Goal: Transaction & Acquisition: Purchase product/service

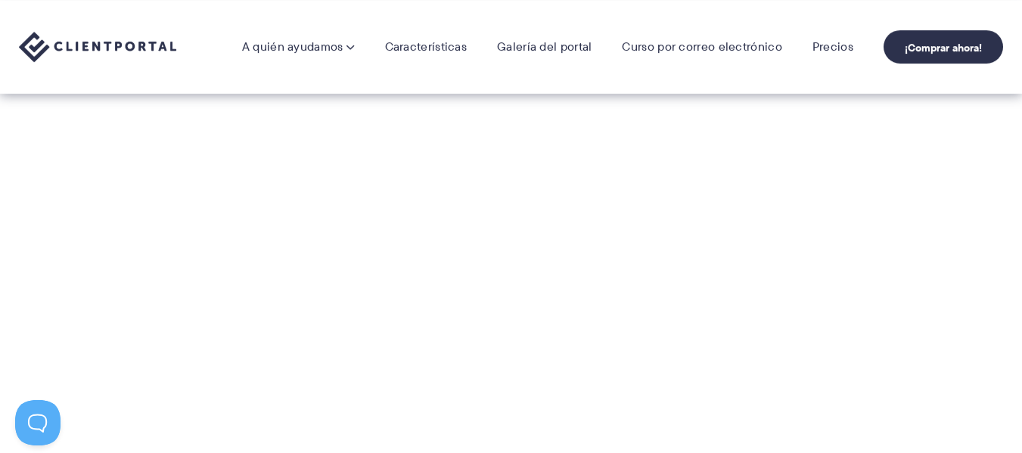
scroll to position [412, 0]
click at [909, 244] on section "Gracias por ver la demostración. ¡Espero ver cómo Client Portal cambia tu forma…" at bounding box center [511, 255] width 1022 height 521
click at [827, 51] on font "Precios" at bounding box center [833, 46] width 41 height 17
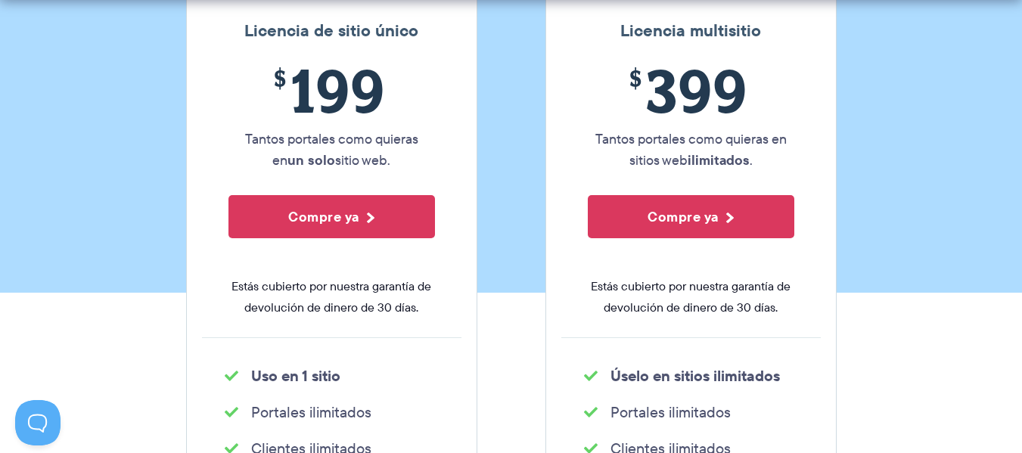
scroll to position [304, 0]
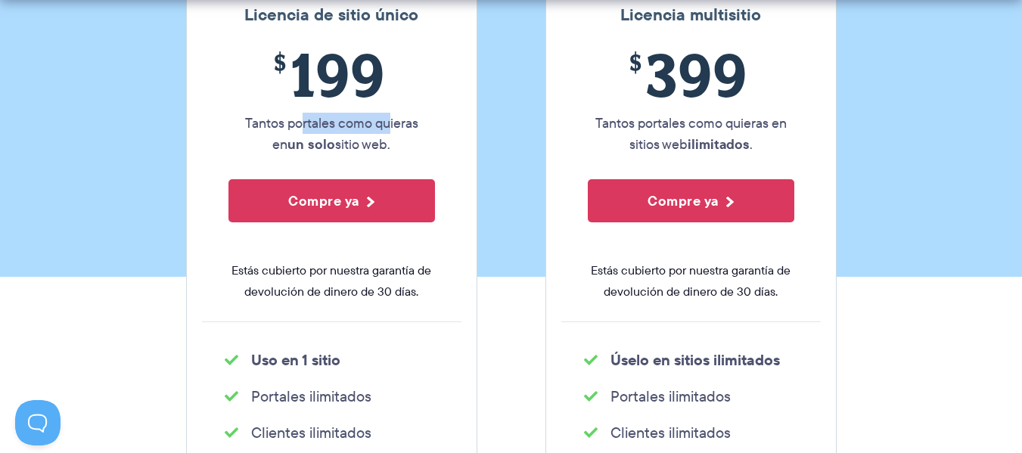
drag, startPoint x: 293, startPoint y: 117, endPoint x: 381, endPoint y: 122, distance: 87.9
click at [381, 122] on font "Tantos portales como quieras en" at bounding box center [331, 133] width 173 height 41
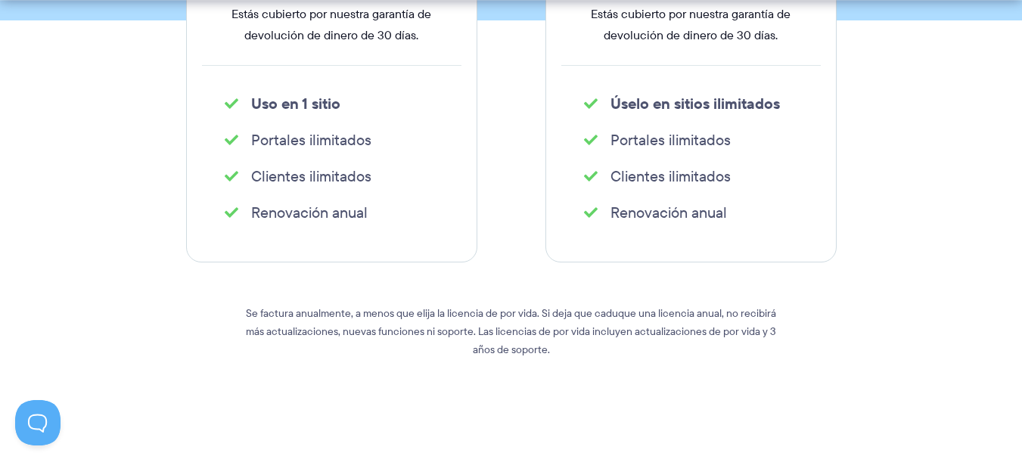
scroll to position [585, 0]
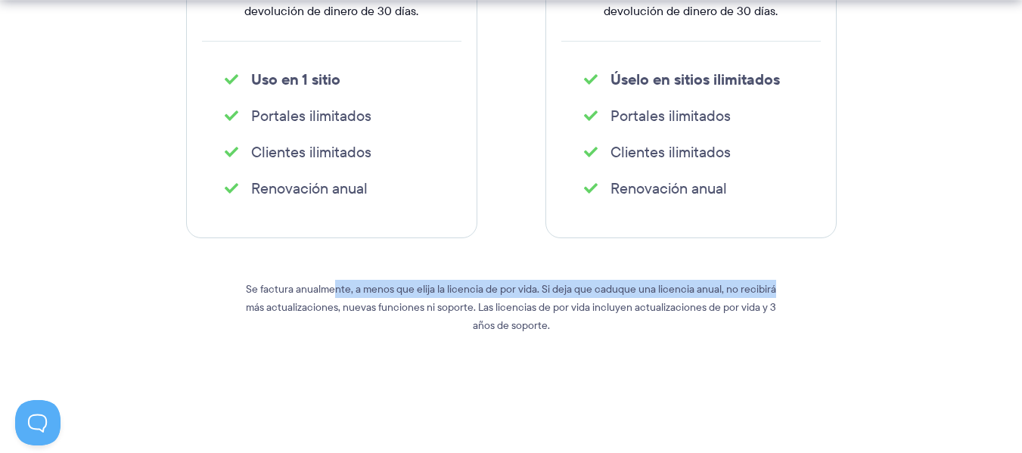
drag, startPoint x: 343, startPoint y: 284, endPoint x: 872, endPoint y: 283, distance: 529.6
click at [872, 283] on section "Licencia de sitio único $ 199 Tantos portales como quieras en un solo sitio web…" at bounding box center [511, 35] width 1022 height 788
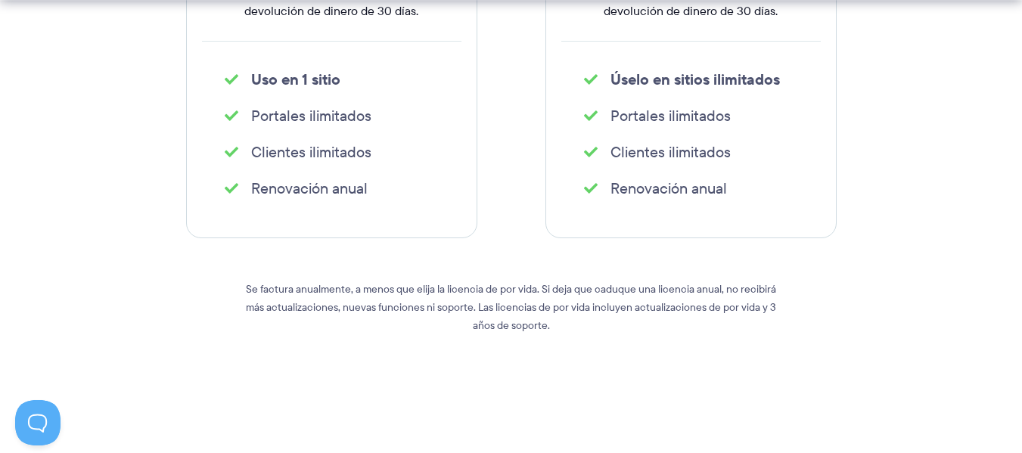
click at [871, 305] on section "Licencia de sitio único $ 199 Tantos portales como quieras en un solo sitio web…" at bounding box center [511, 35] width 1022 height 788
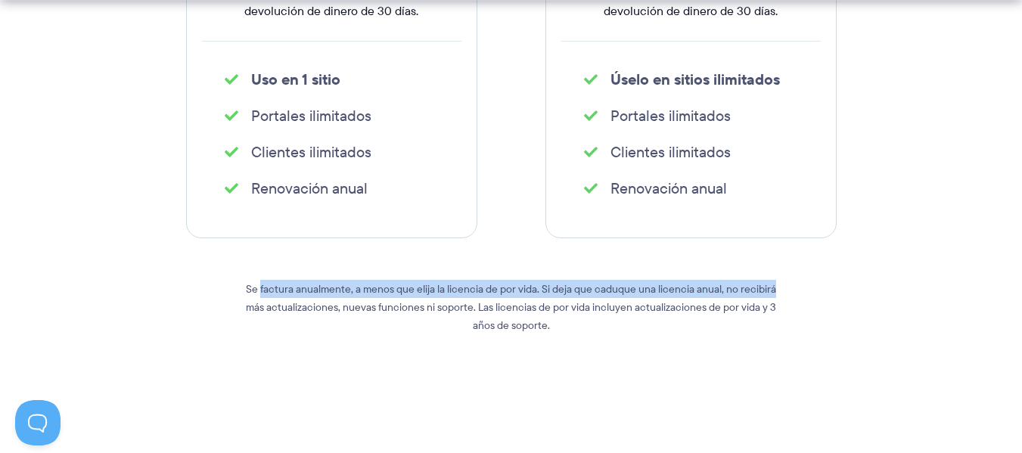
drag, startPoint x: 261, startPoint y: 295, endPoint x: 1033, endPoint y: 281, distance: 771.8
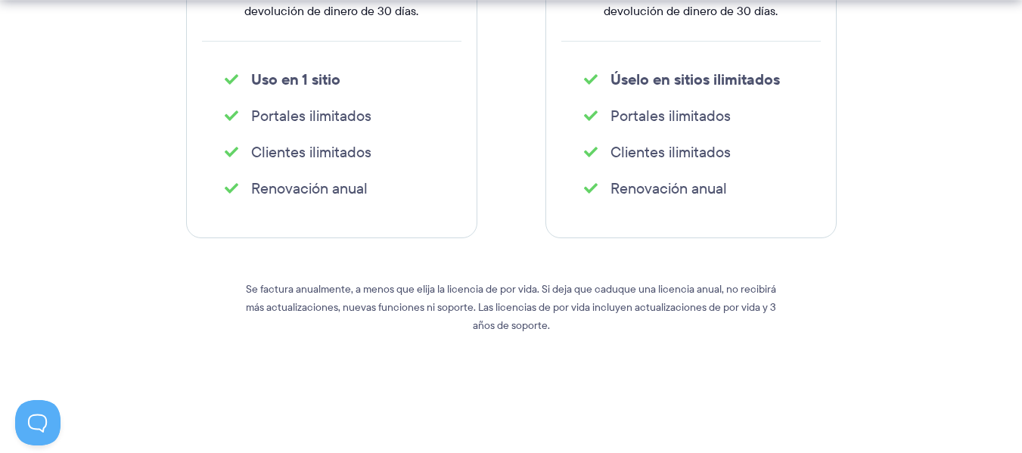
click at [591, 316] on p "Se factura anualmente, a menos que elija la licencia de por vida. Si deja que c…" at bounding box center [511, 307] width 545 height 54
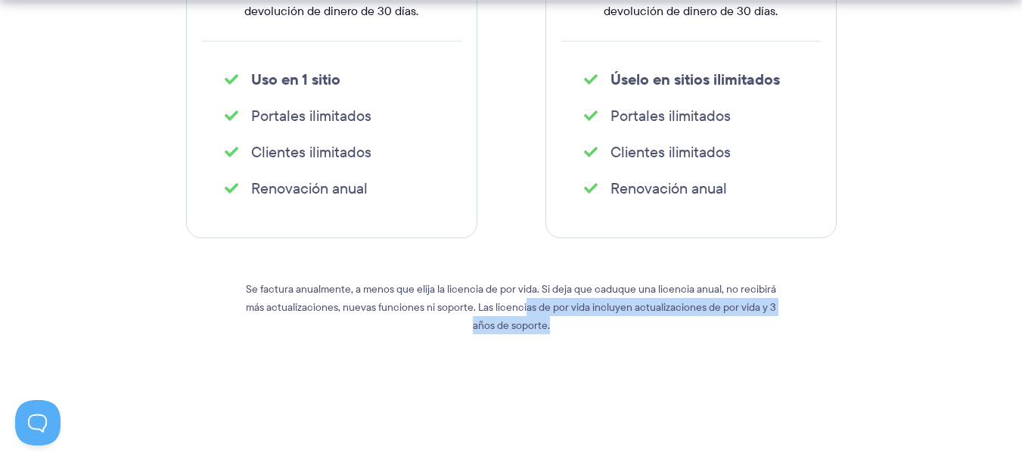
drag, startPoint x: 573, startPoint y: 306, endPoint x: 809, endPoint y: 350, distance: 240.1
click at [809, 350] on div "Licencia de sitio único $ 199 Tantos portales como quieras en un solo sitio web…" at bounding box center [511, 57] width 673 height 742
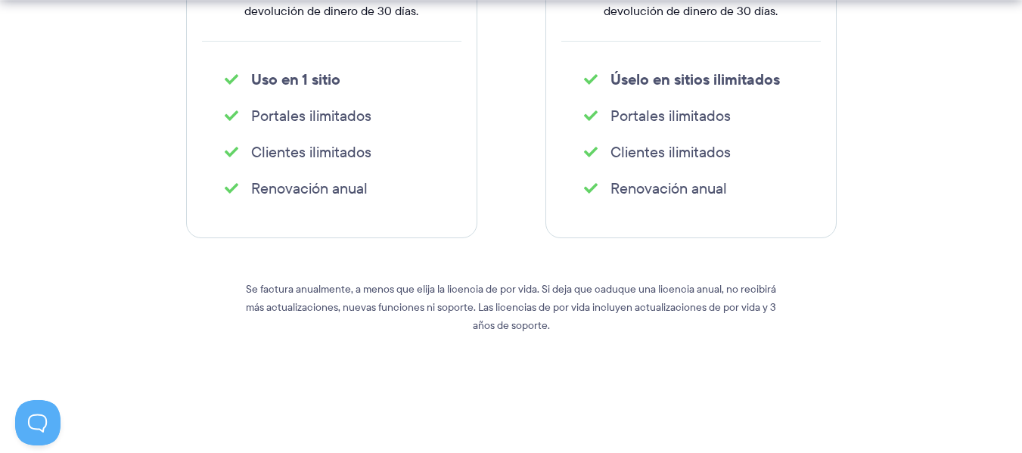
click at [872, 286] on section "Licencia de sitio único $ 199 Tantos portales como quieras en un solo sitio web…" at bounding box center [511, 35] width 1022 height 788
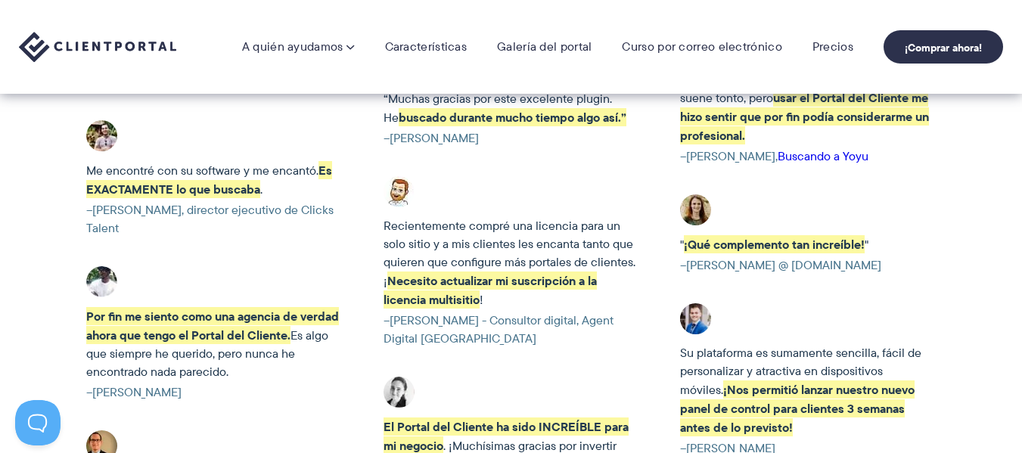
scroll to position [2934, 0]
